Goal: Task Accomplishment & Management: Complete application form

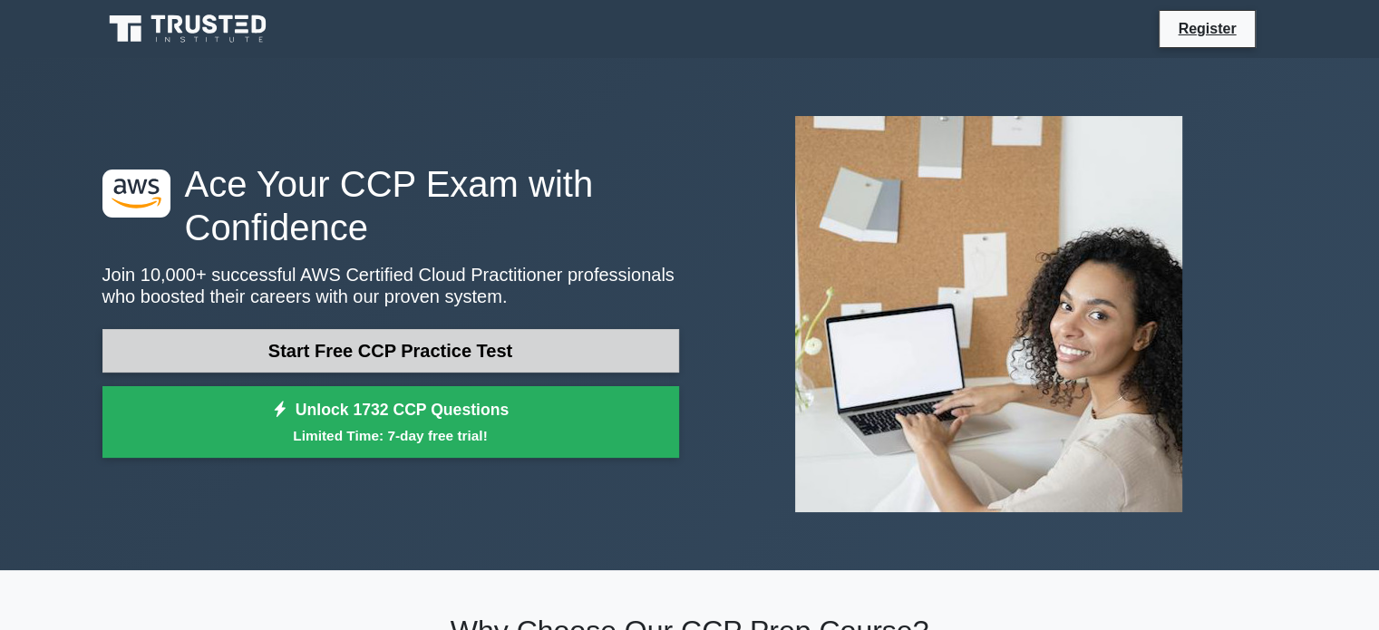
click at [399, 346] on link "Start Free CCP Practice Test" at bounding box center [390, 351] width 576 height 44
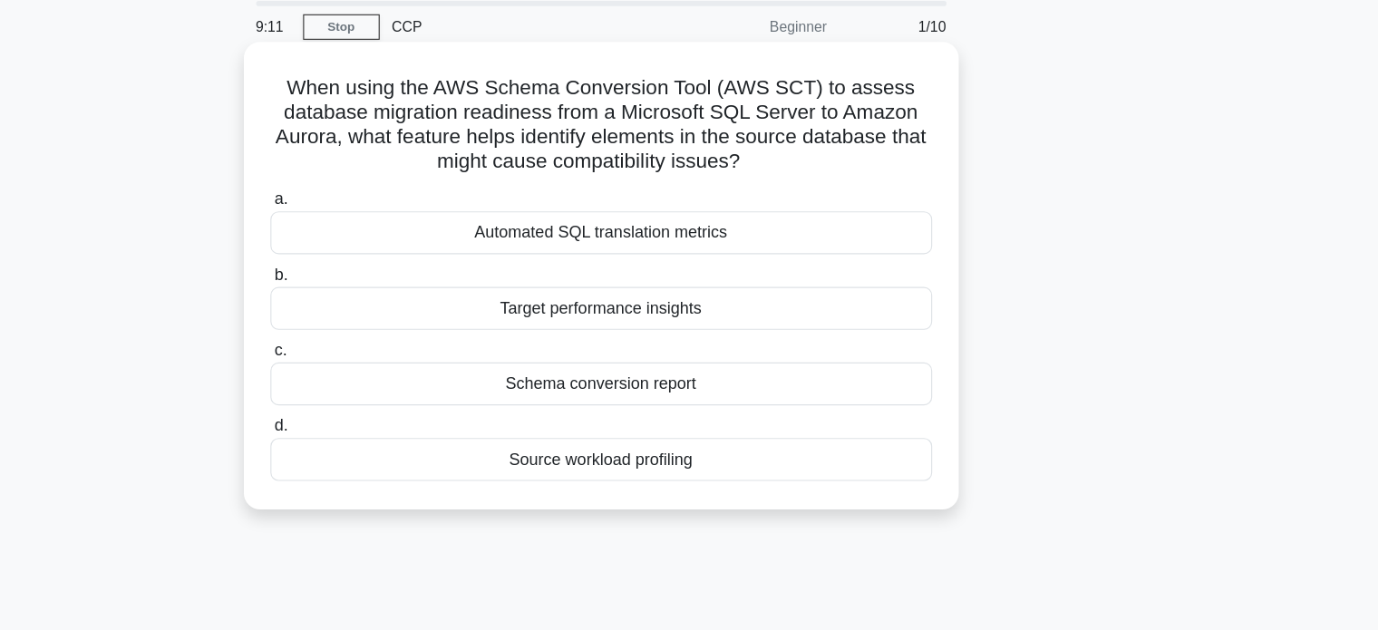
click at [644, 273] on div "Automated SQL translation metrics" at bounding box center [689, 271] width 587 height 38
click at [396, 247] on input "a. Automated SQL translation metrics" at bounding box center [396, 242] width 0 height 12
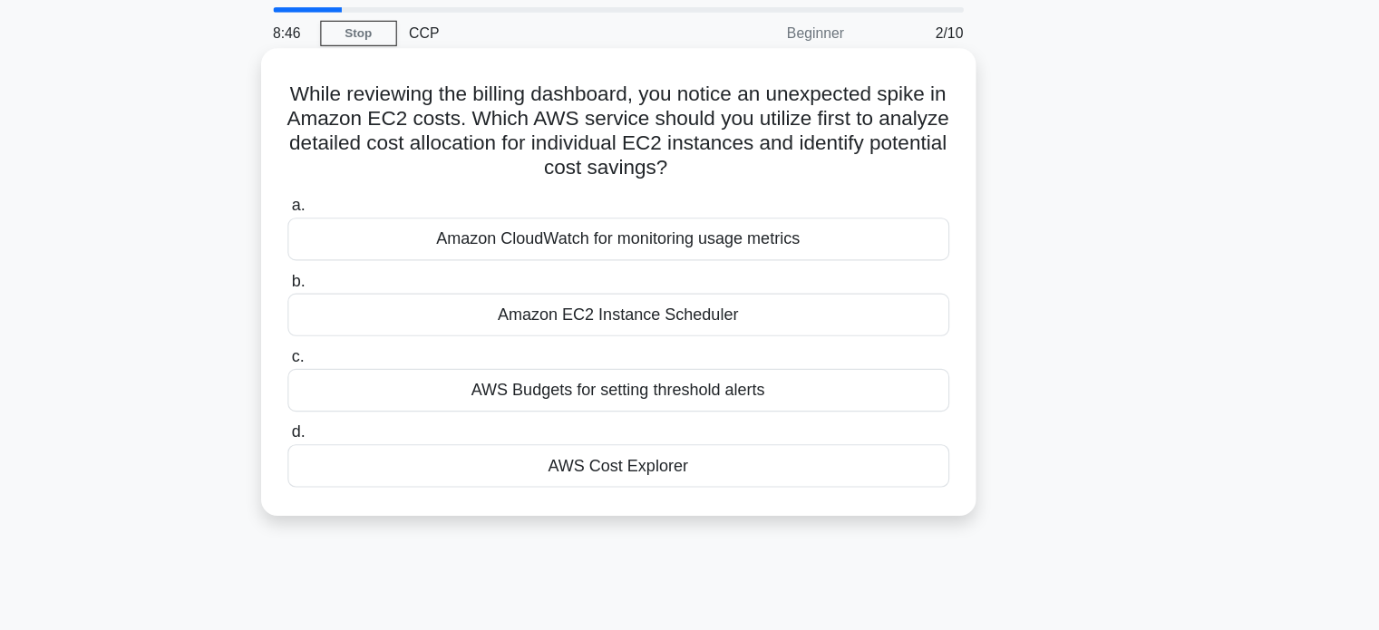
click at [620, 412] on div "AWS Budgets for setting threshold alerts" at bounding box center [689, 405] width 587 height 38
click at [396, 382] on input "c. AWS Budgets for setting threshold alerts" at bounding box center [396, 376] width 0 height 12
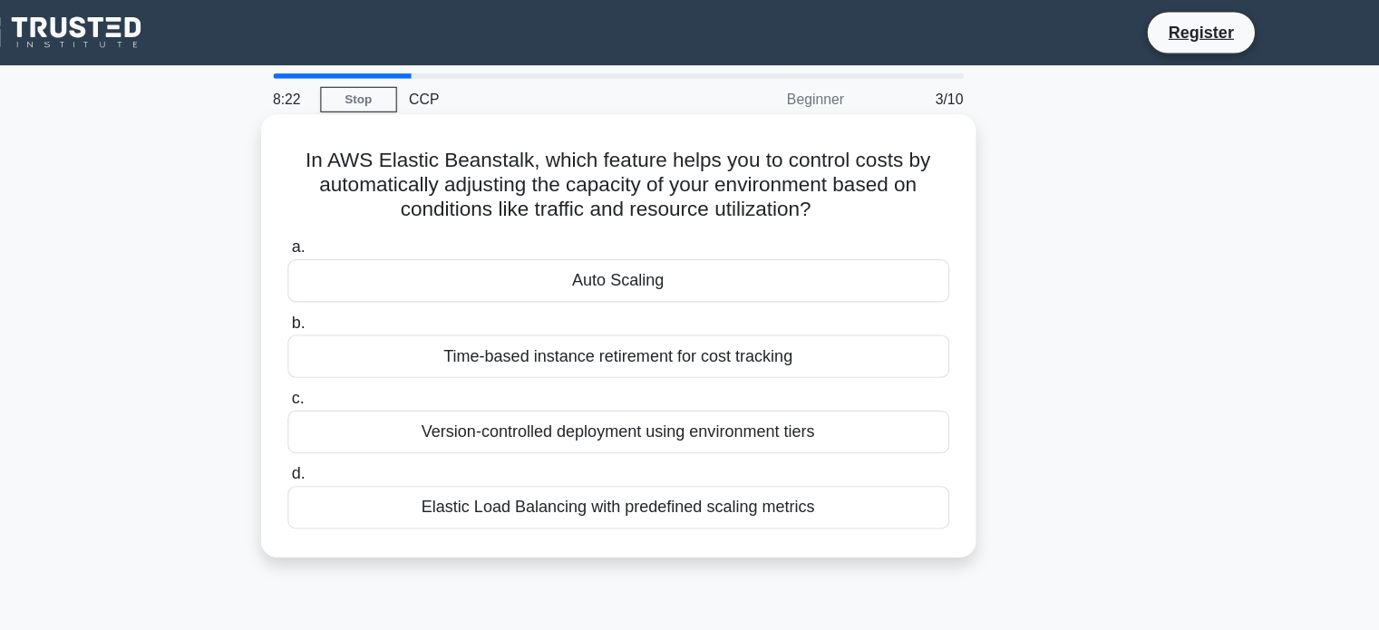
click at [751, 252] on div "Auto Scaling" at bounding box center [689, 249] width 587 height 38
click at [396, 226] on input "a. Auto Scaling" at bounding box center [396, 220] width 0 height 12
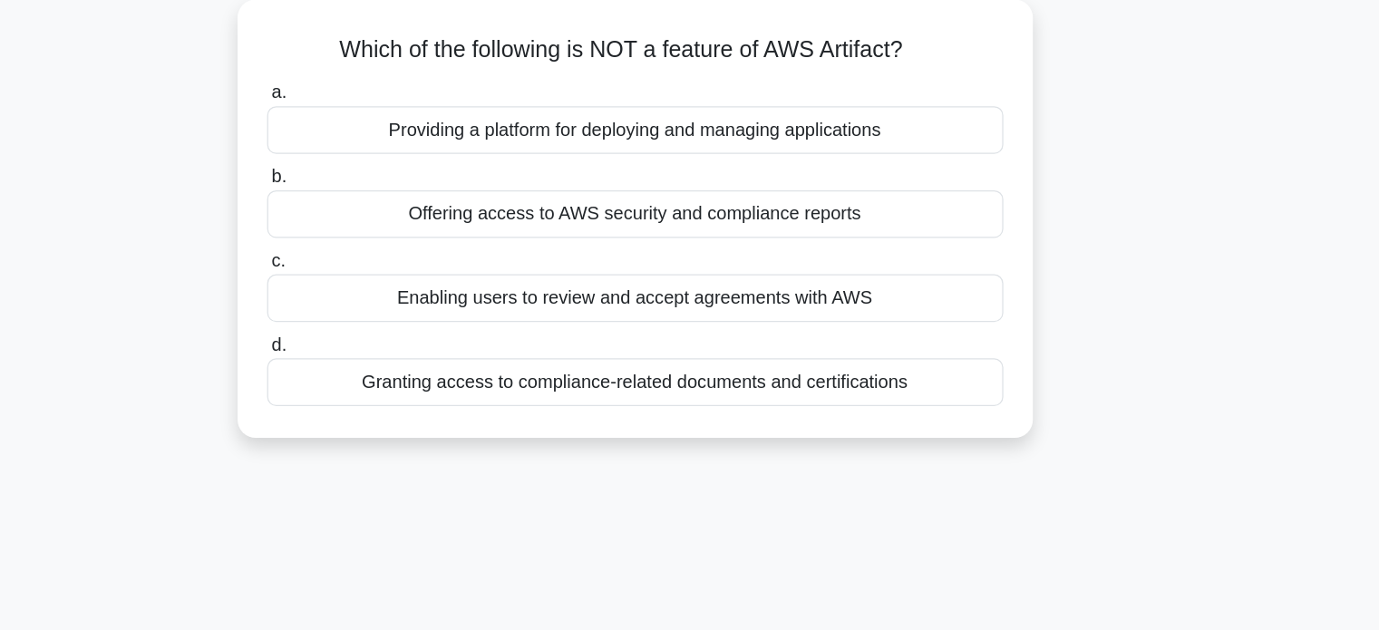
click at [493, 405] on div "Granting access to compliance-related documents and certifications" at bounding box center [689, 407] width 587 height 38
click at [396, 383] on input "d. Granting access to compliance-related documents and certifications" at bounding box center [396, 378] width 0 height 12
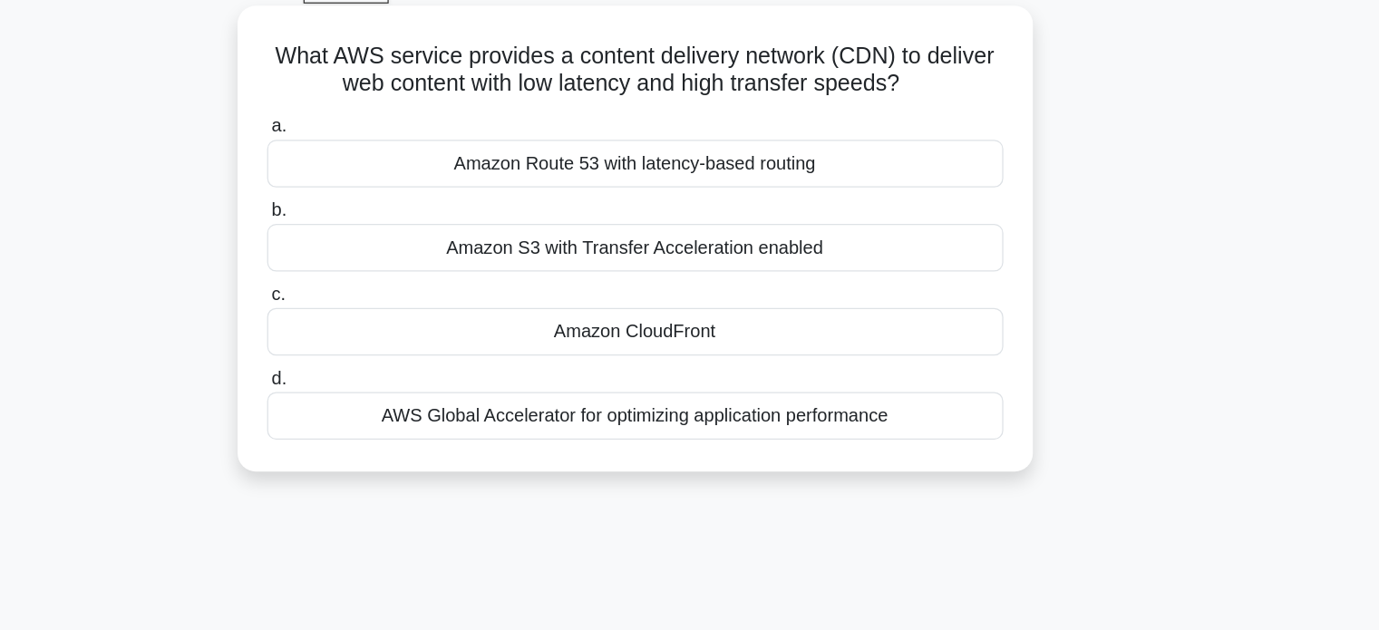
click at [654, 365] on div "Amazon CloudFront" at bounding box center [689, 362] width 587 height 38
click at [396, 338] on input "c. Amazon CloudFront" at bounding box center [396, 332] width 0 height 12
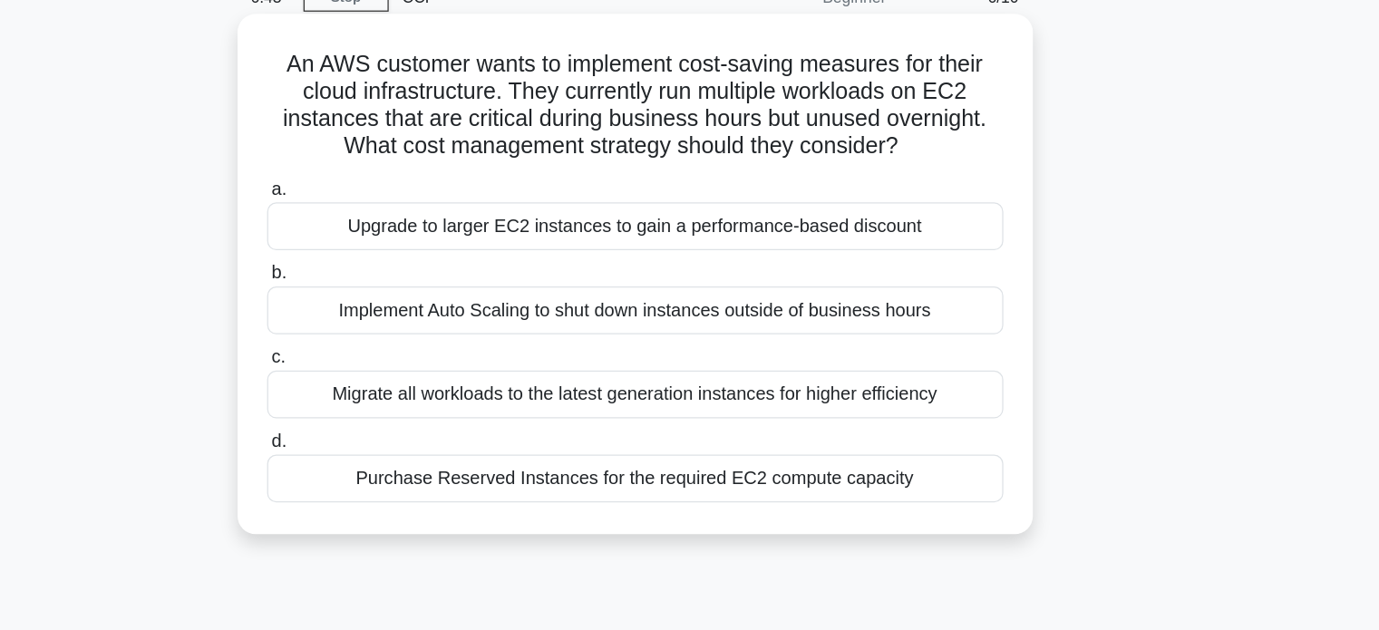
click at [909, 206] on icon ".spinner_0XTQ{transform-origin:center;animation:spinner_y6GP .75s linear infini…" at bounding box center [911, 209] width 22 height 22
click at [895, 208] on h5 "An AWS customer wants to implement cost-saving measures for their cloud infrast…" at bounding box center [689, 175] width 591 height 89
click at [899, 208] on h5 "An AWS customer wants to implement cost-saving measures for their cloud infrast…" at bounding box center [689, 175] width 591 height 89
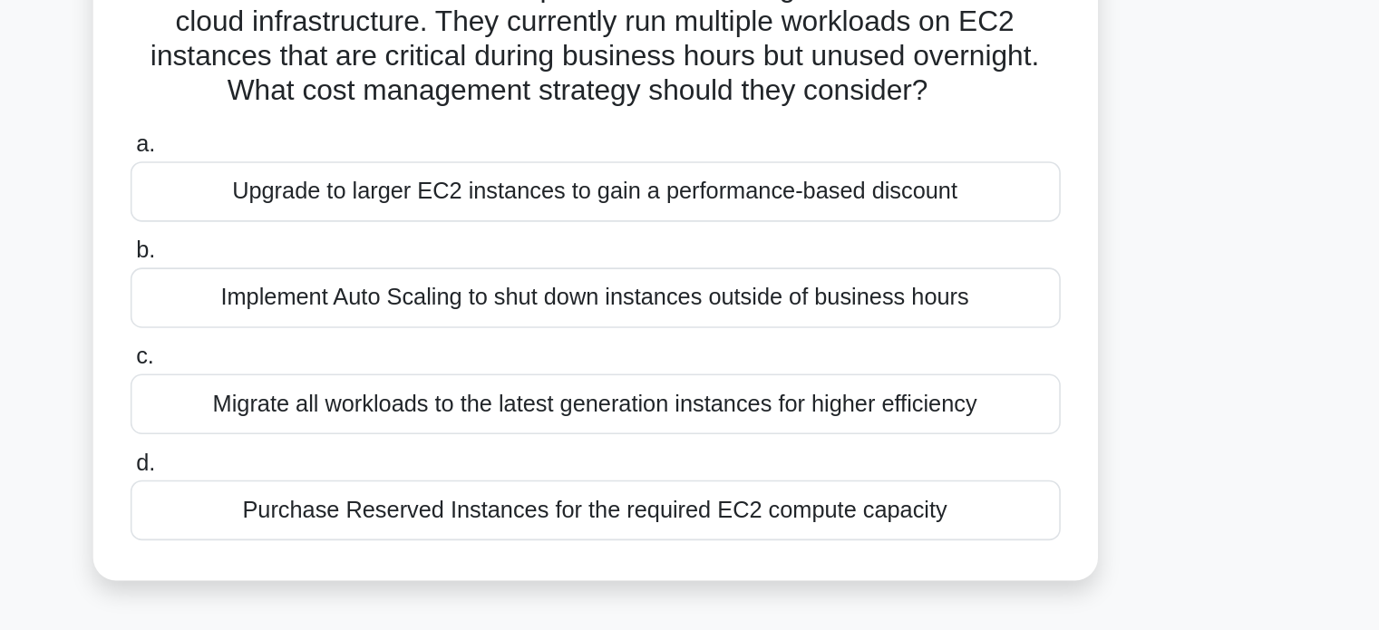
click at [661, 337] on div "Implement Auto Scaling to shut down instances outside of business hours" at bounding box center [689, 338] width 587 height 38
click at [396, 314] on input "b. Implement Auto Scaling to shut down instances outside of business hours" at bounding box center [396, 309] width 0 height 12
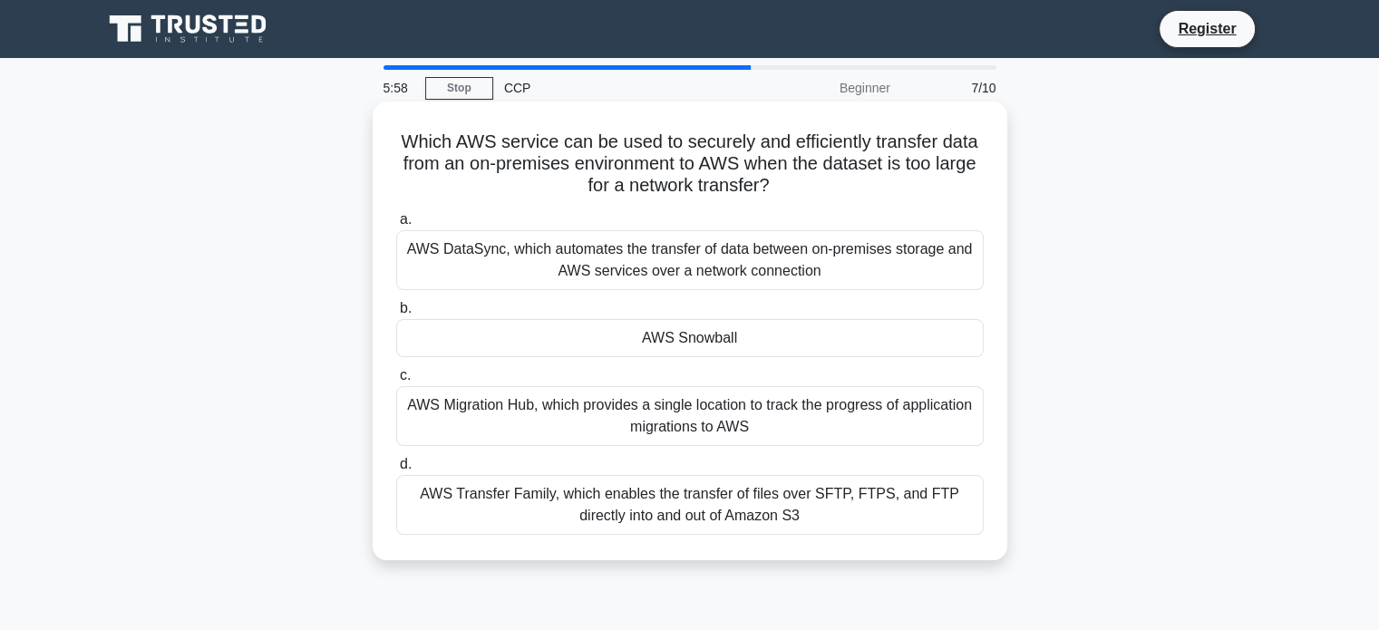
click at [630, 332] on div "AWS Snowball" at bounding box center [689, 338] width 587 height 38
click at [396, 314] on input "b. AWS Snowball" at bounding box center [396, 309] width 0 height 12
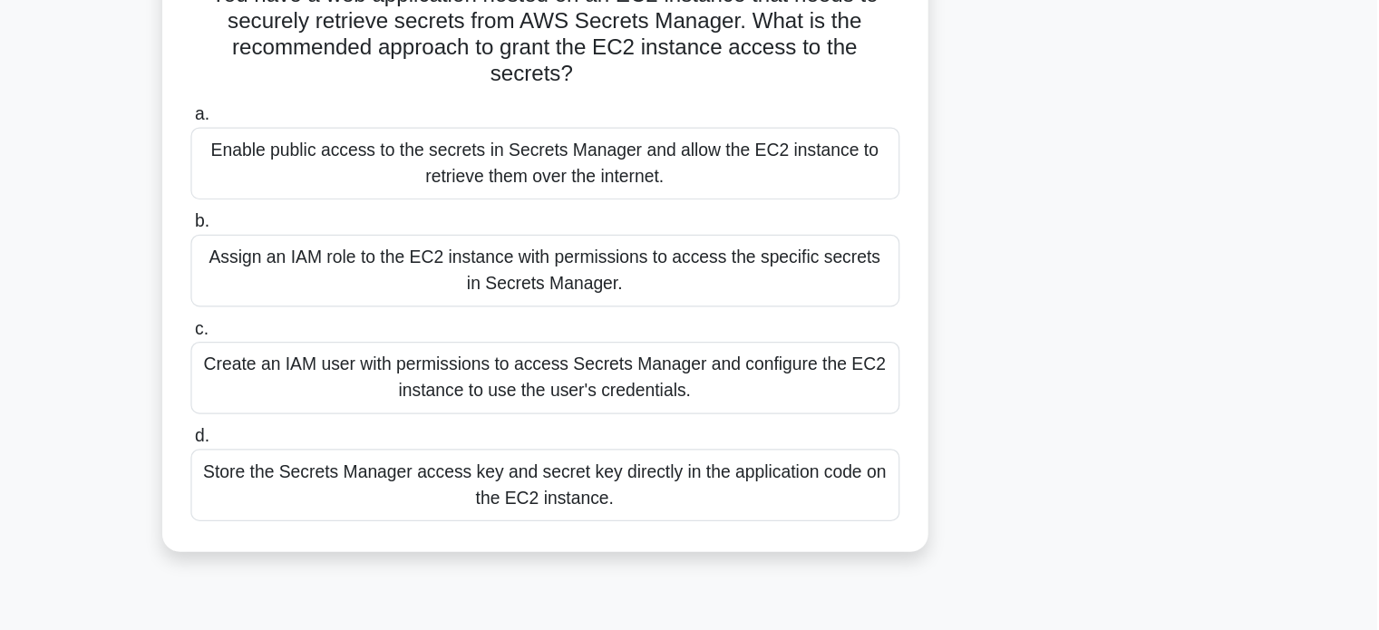
scroll to position [58, 0]
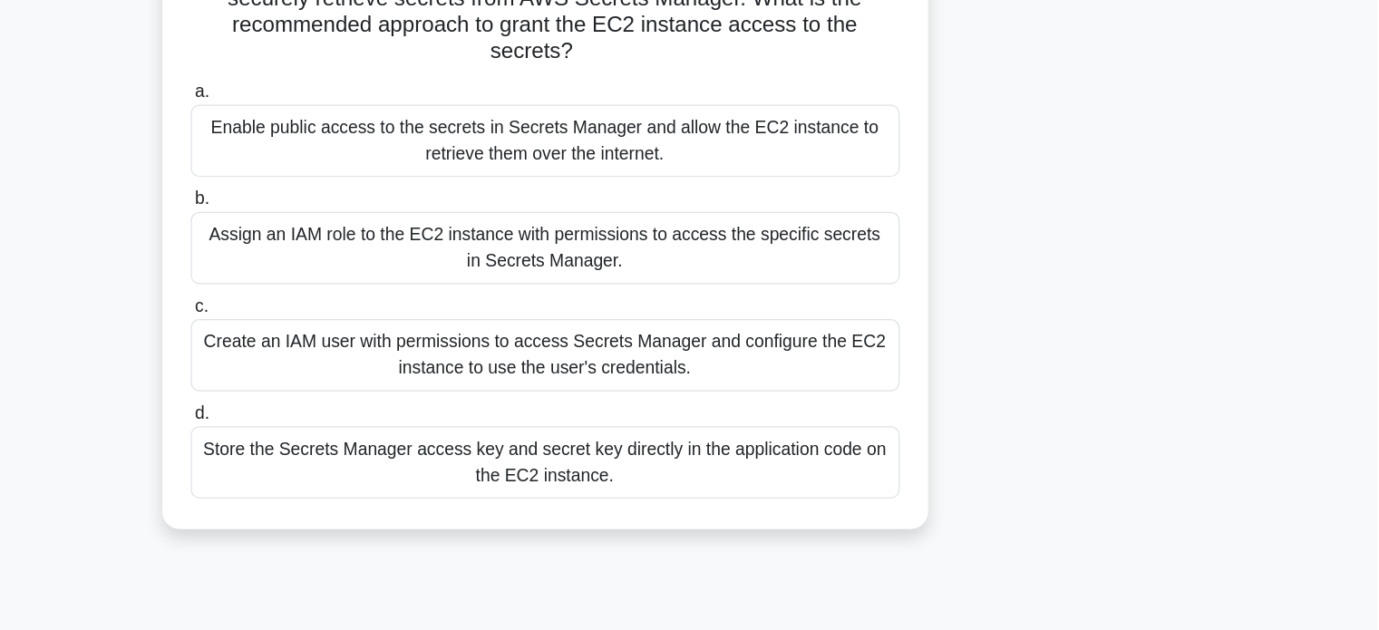
click at [552, 485] on div "Store the Secrets Manager access key and secret key directly in the application…" at bounding box center [689, 490] width 587 height 60
click at [396, 456] on input "d. Store the Secrets Manager access key and secret key directly in the applicat…" at bounding box center [396, 450] width 0 height 12
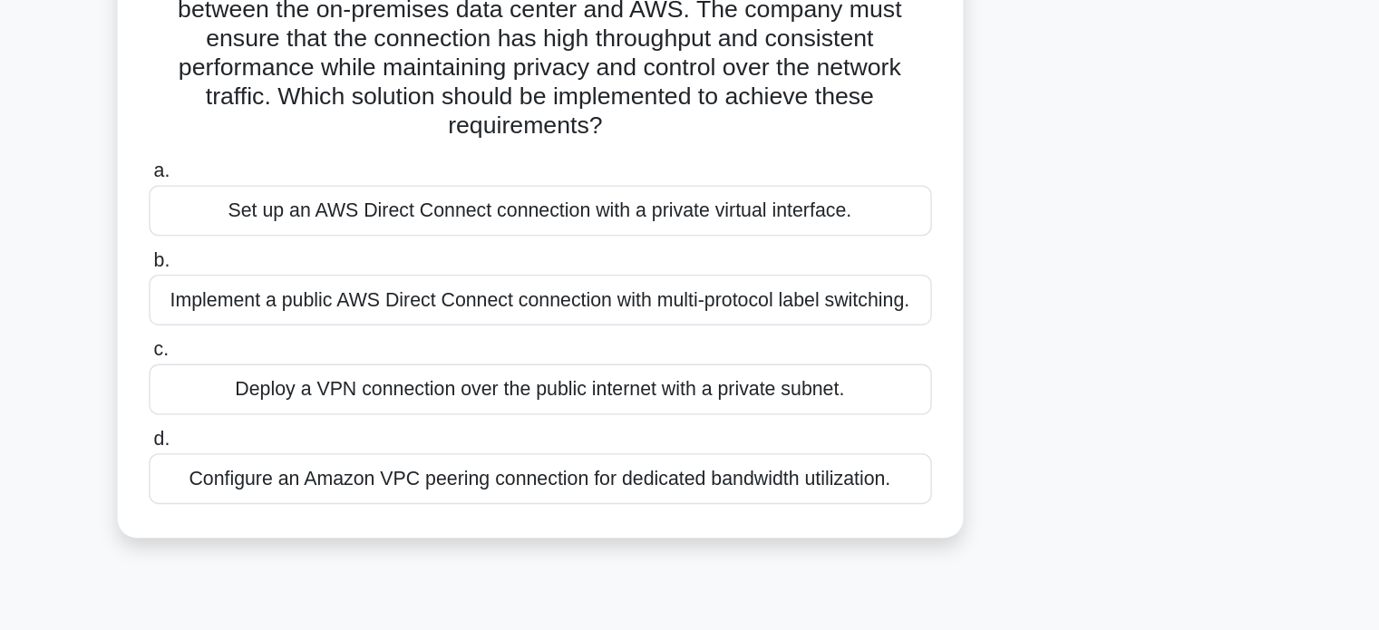
scroll to position [1, 0]
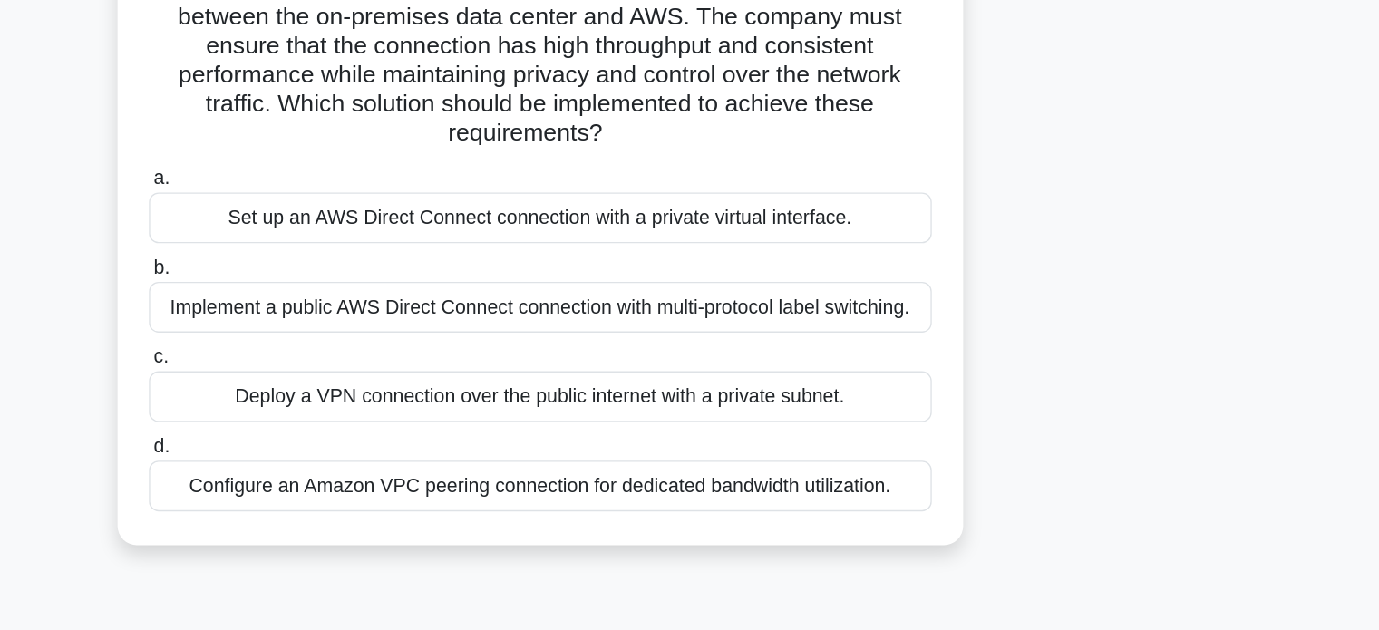
click at [579, 525] on div "Configure an Amazon VPC peering connection for dedicated bandwidth utilization." at bounding box center [689, 515] width 587 height 38
click at [396, 491] on input "d. Configure an Amazon VPC peering connection for dedicated bandwidth utilizati…" at bounding box center [396, 485] width 0 height 12
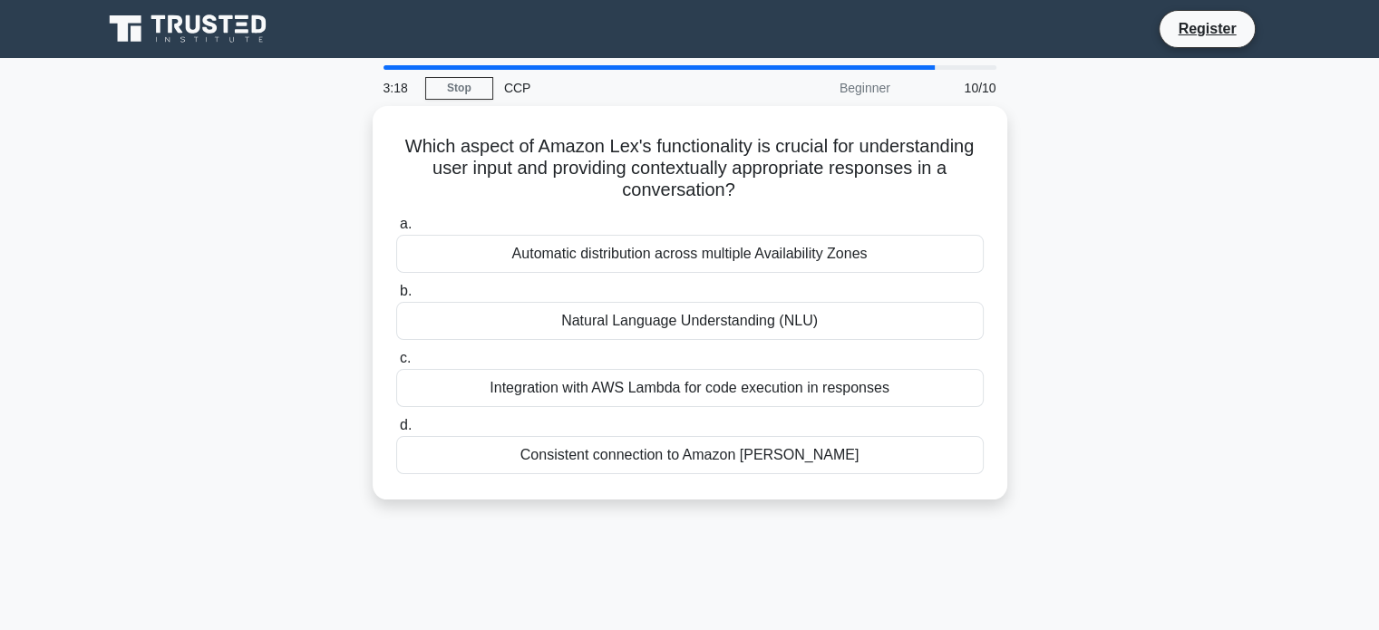
scroll to position [0, 0]
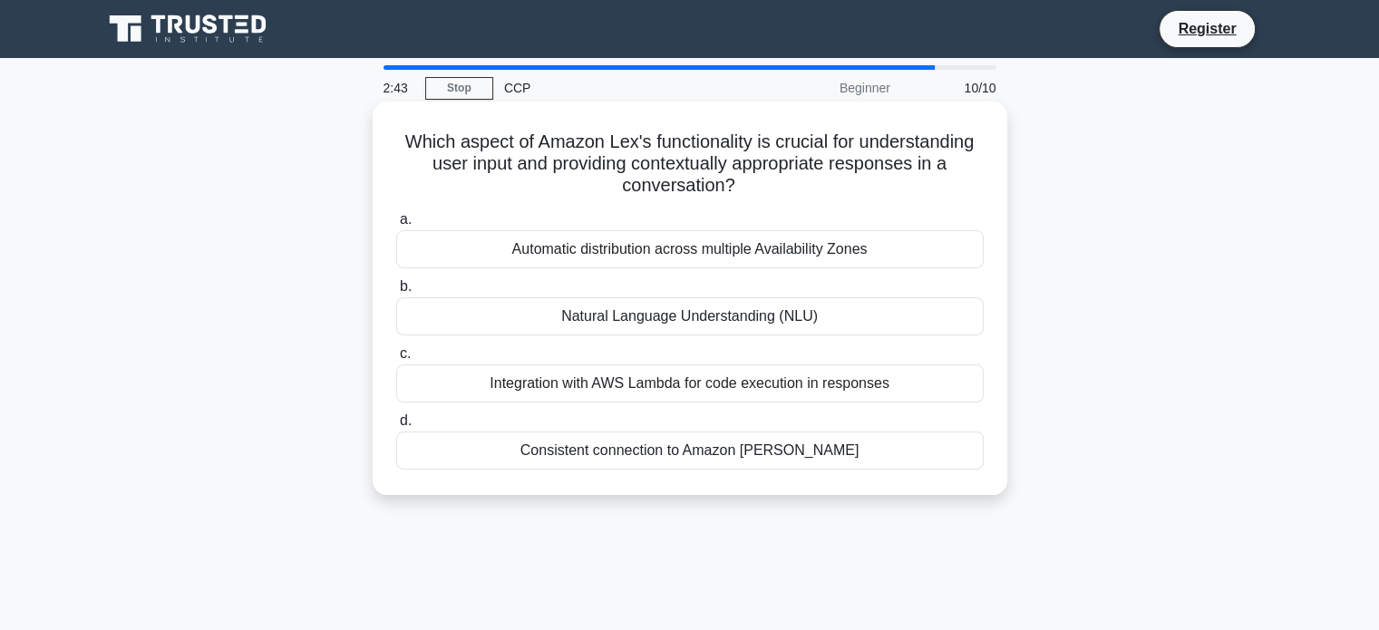
click at [553, 263] on div "Automatic distribution across multiple Availability Zones" at bounding box center [689, 249] width 587 height 38
click at [396, 226] on input "a. Automatic distribution across multiple Availability Zones" at bounding box center [396, 220] width 0 height 12
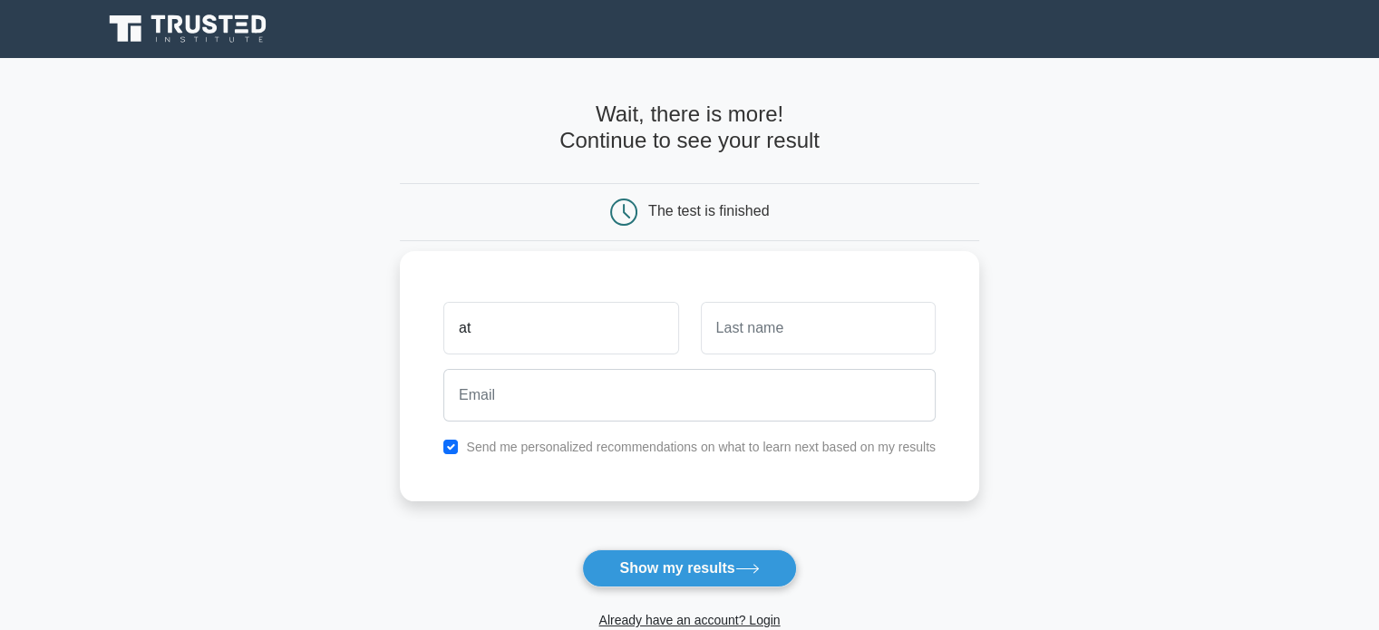
type input "Ayah"
click at [784, 319] on input "text" at bounding box center [818, 328] width 235 height 53
type input "AlTamimi"
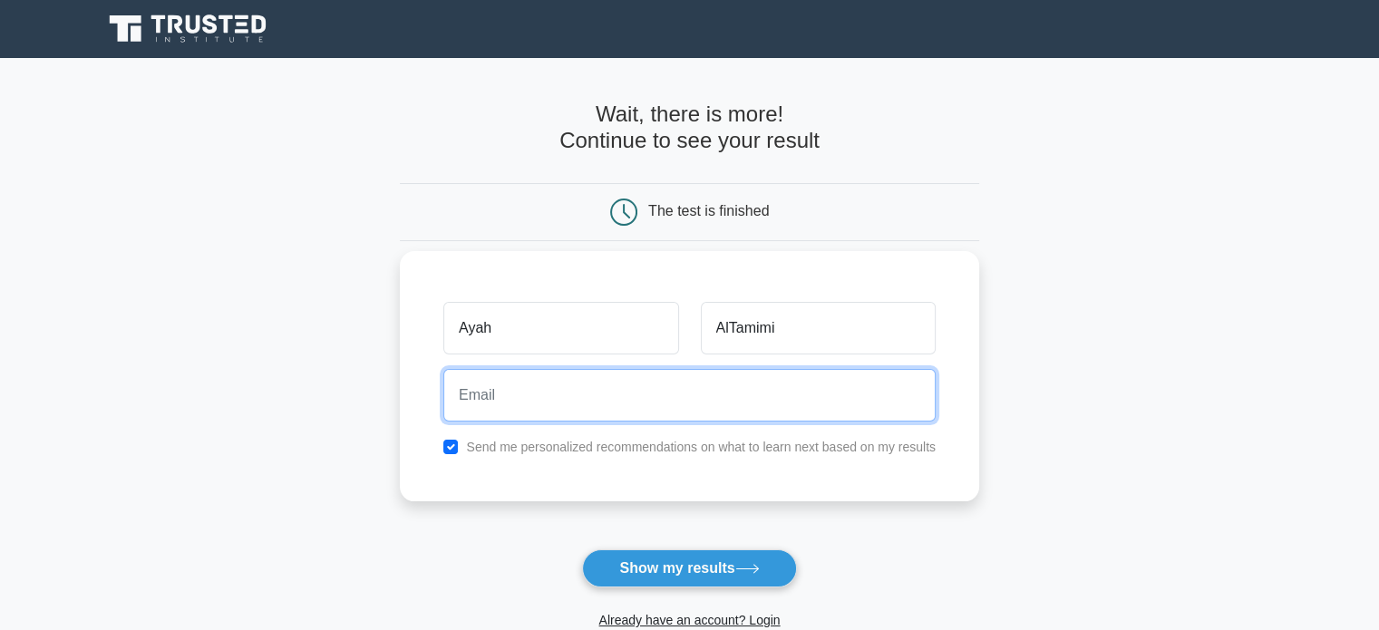
click at [753, 390] on input "email" at bounding box center [689, 395] width 492 height 53
type input "atamimiayah@gmail.com"
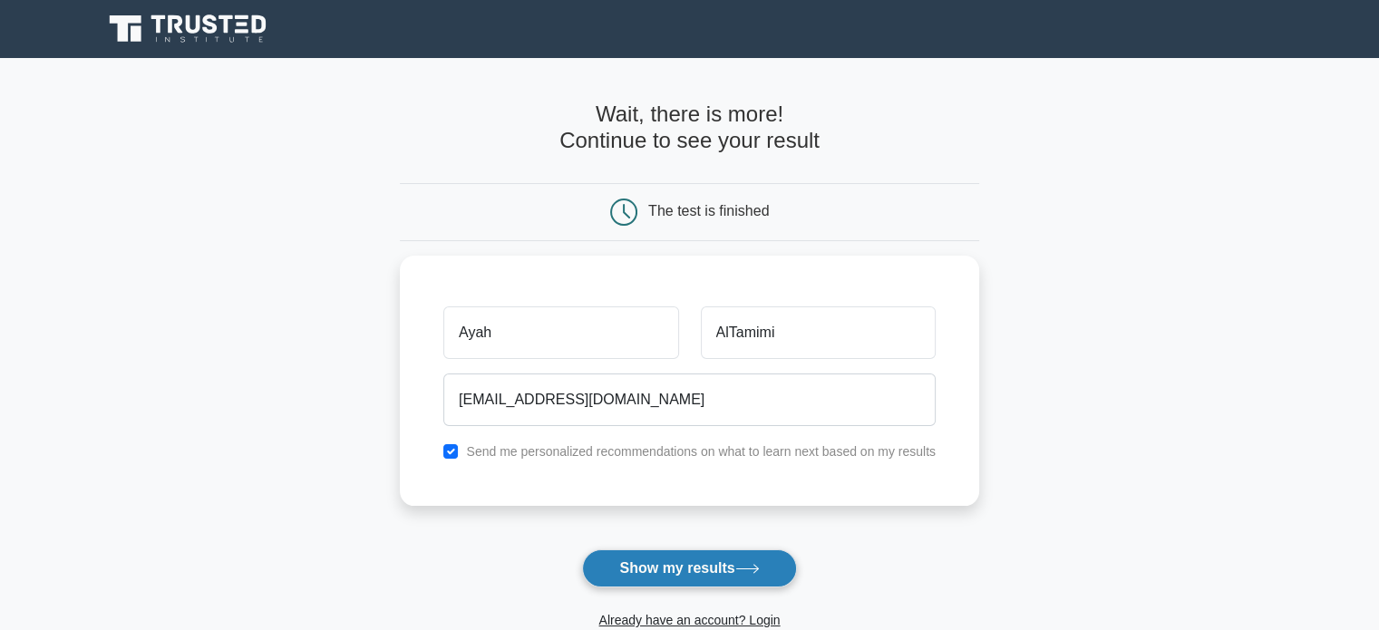
click at [679, 562] on button "Show my results" at bounding box center [689, 568] width 214 height 38
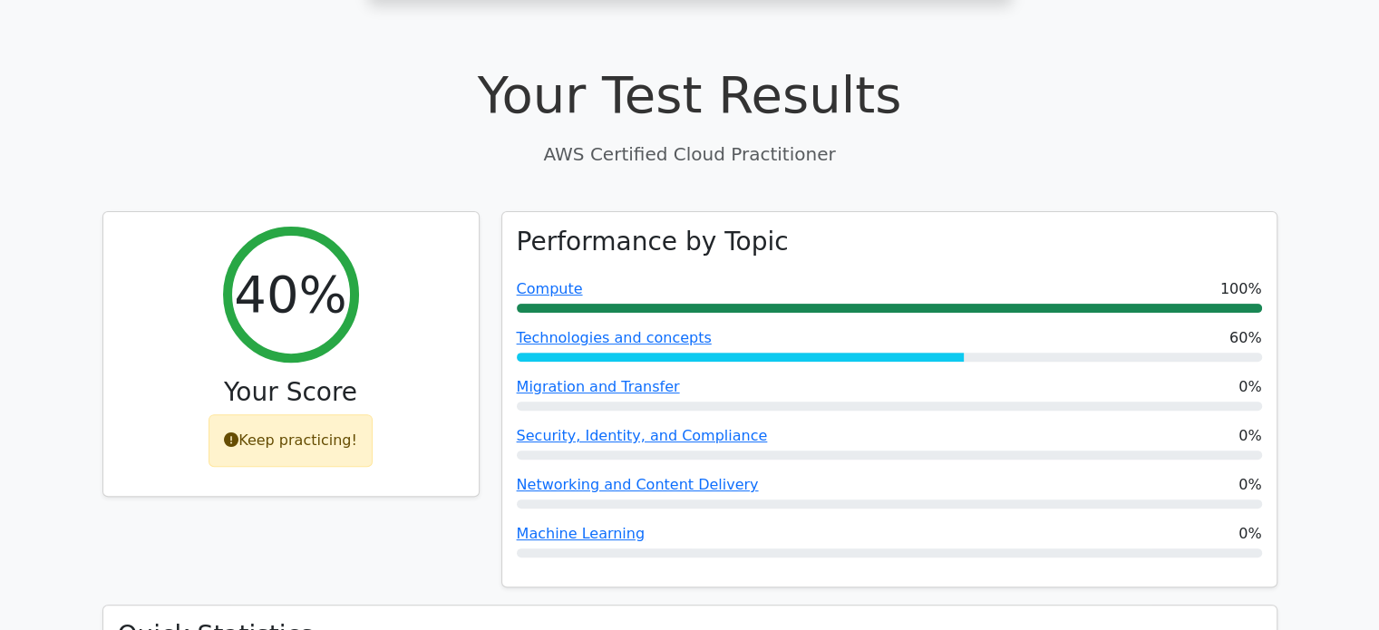
scroll to position [535, 0]
